Goal: Find specific page/section: Find specific page/section

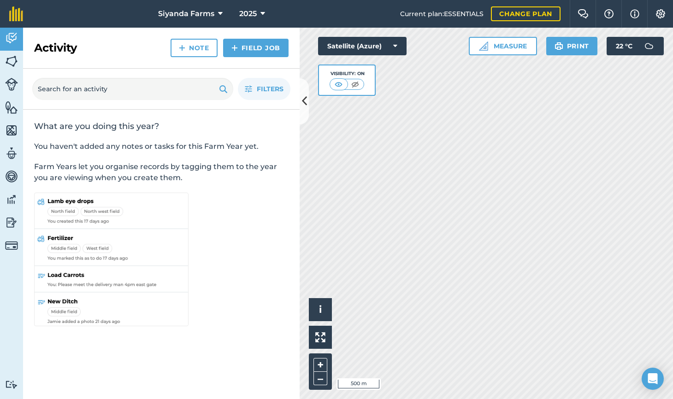
click at [10, 63] on img at bounding box center [11, 61] width 13 height 14
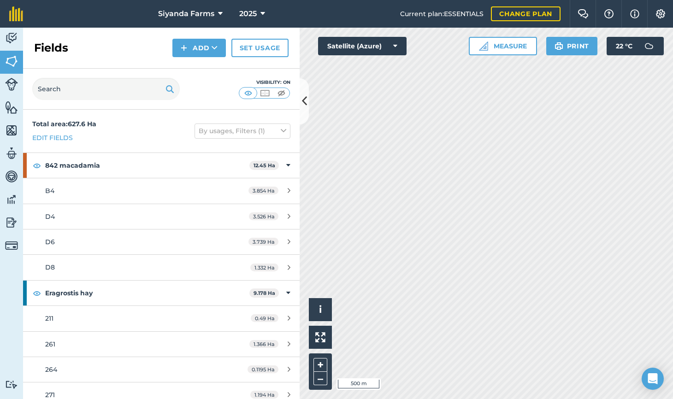
click at [303, 101] on icon at bounding box center [304, 101] width 5 height 16
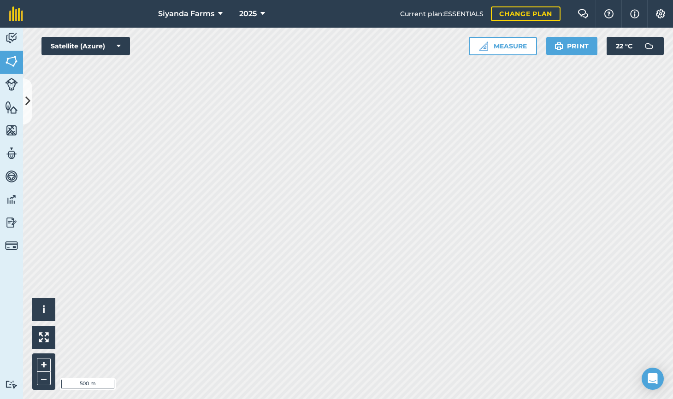
click at [29, 101] on icon at bounding box center [27, 101] width 5 height 16
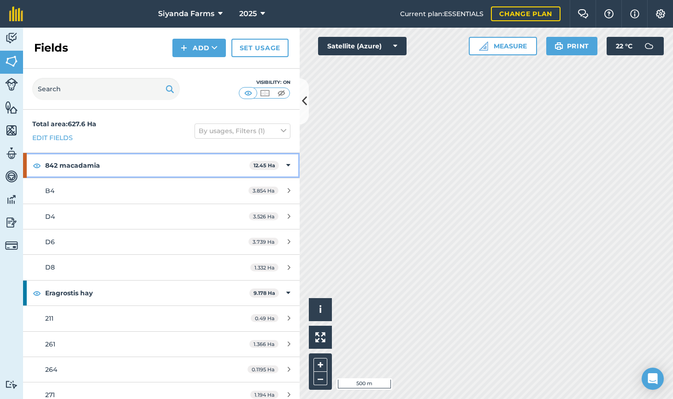
click at [288, 164] on icon at bounding box center [288, 165] width 4 height 10
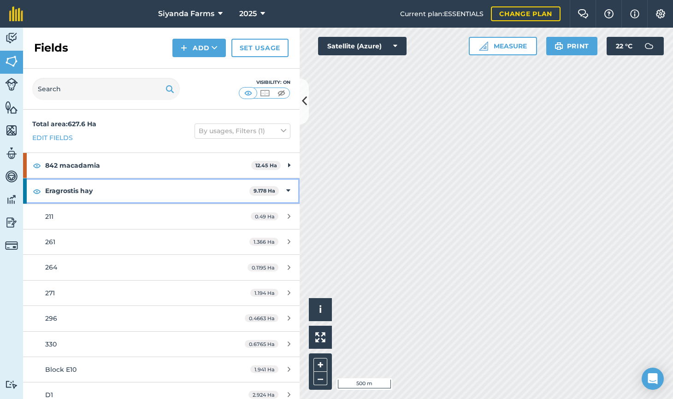
click at [287, 187] on icon at bounding box center [288, 191] width 4 height 10
click at [37, 189] on img at bounding box center [37, 191] width 8 height 11
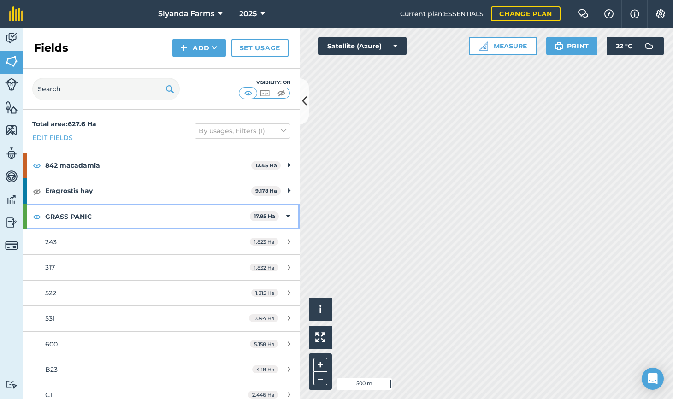
click at [39, 214] on img at bounding box center [37, 216] width 8 height 11
click at [288, 213] on icon at bounding box center [288, 217] width 4 height 10
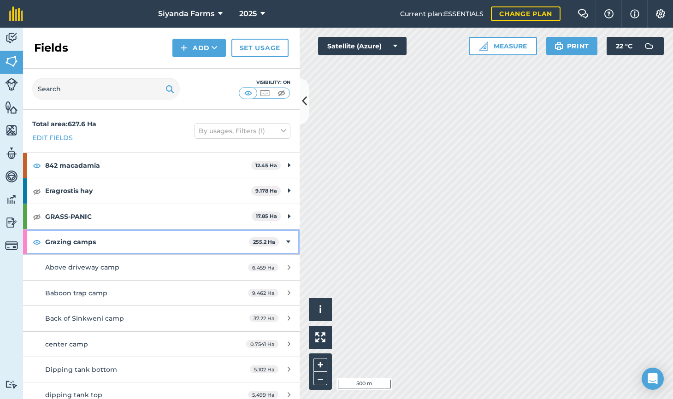
click at [35, 240] on img at bounding box center [37, 242] width 8 height 11
click at [288, 243] on icon at bounding box center [288, 242] width 4 height 10
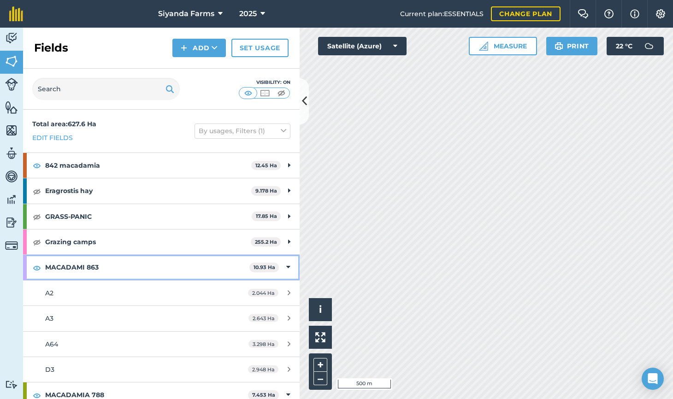
click at [287, 267] on icon at bounding box center [288, 267] width 4 height 10
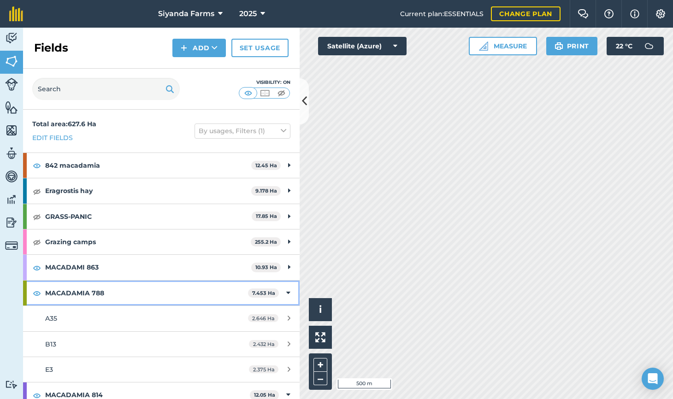
click at [289, 289] on icon at bounding box center [288, 293] width 4 height 10
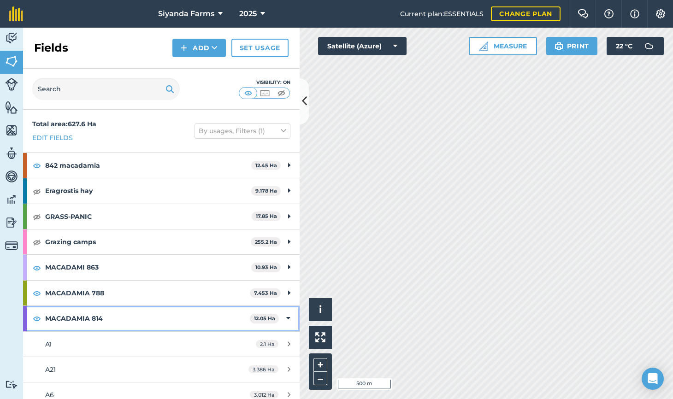
click at [288, 316] on icon at bounding box center [288, 319] width 4 height 10
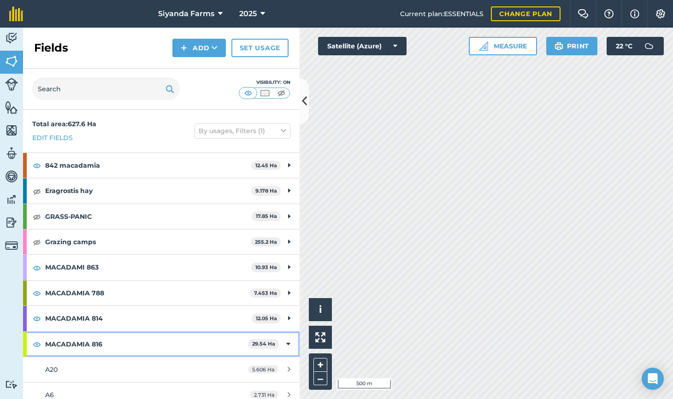
click at [290, 335] on div "MACADAMIA 816 29.54 Ha" at bounding box center [161, 344] width 277 height 25
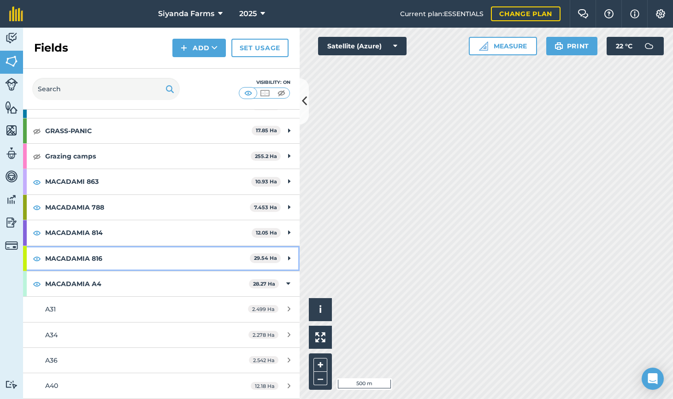
scroll to position [91, 0]
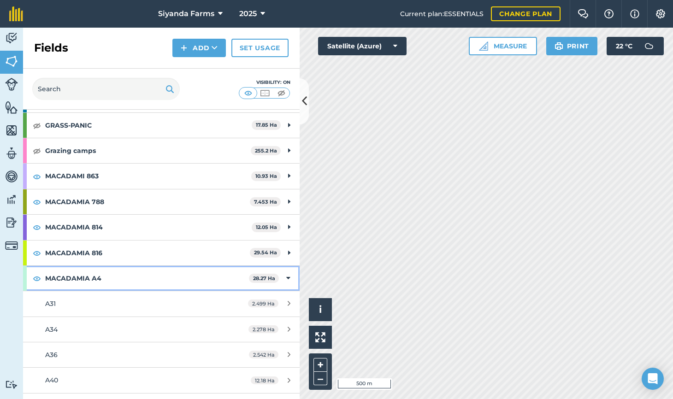
click at [288, 275] on icon at bounding box center [288, 278] width 4 height 10
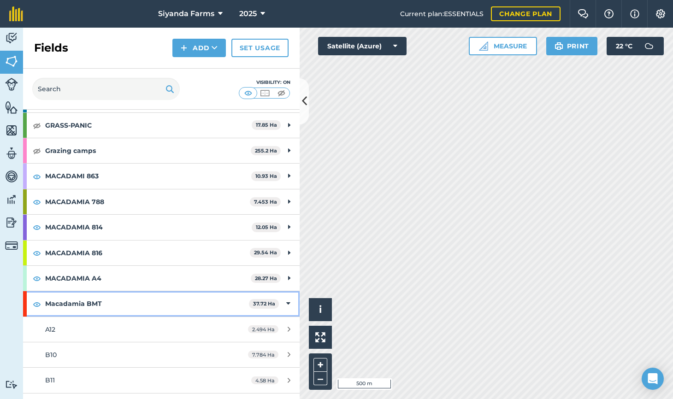
click at [290, 297] on div "Macadamia BMT 37.72 Ha" at bounding box center [161, 303] width 277 height 25
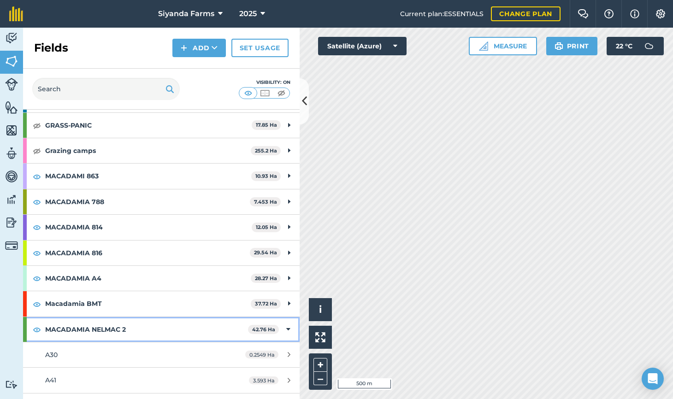
click at [288, 328] on icon at bounding box center [288, 330] width 4 height 10
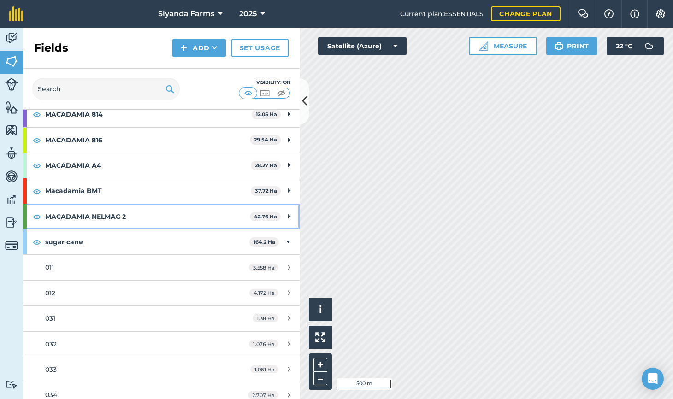
scroll to position [205, 0]
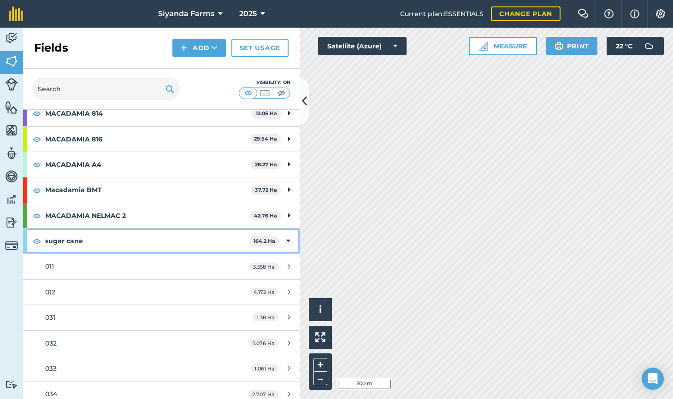
click at [287, 240] on icon at bounding box center [288, 241] width 4 height 10
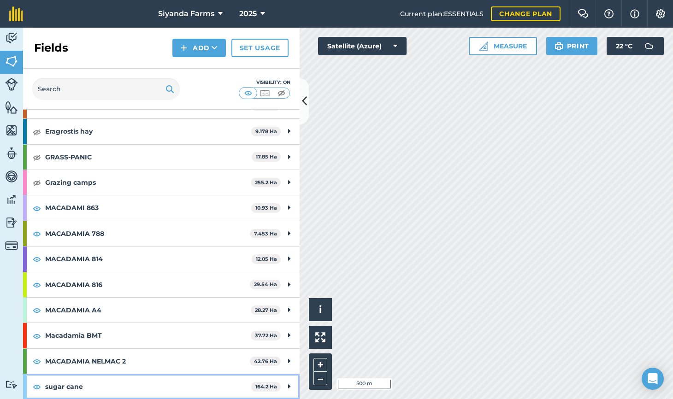
scroll to position [57, 0]
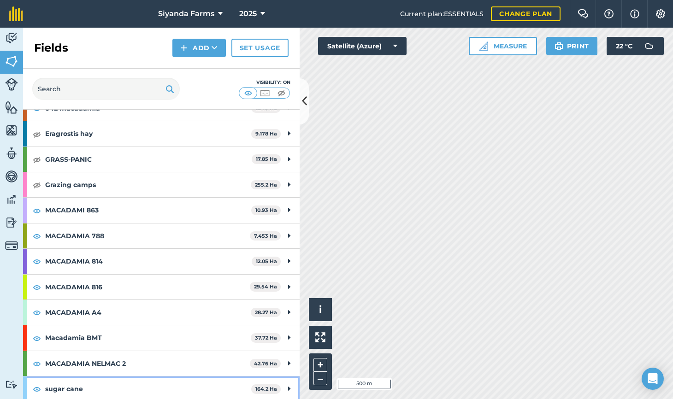
click at [38, 387] on img at bounding box center [37, 389] width 8 height 11
click at [673, 296] on html "Siyanda Farms 2025 Current plan : ESSENTIALS Change plan Farm Chat Help Info Se…" at bounding box center [336, 199] width 673 height 399
click at [650, 369] on body "Siyanda Farms 2025 Current plan : ESSENTIALS Change plan Farm Chat Help Info Se…" at bounding box center [336, 199] width 673 height 399
